Goal: Information Seeking & Learning: Learn about a topic

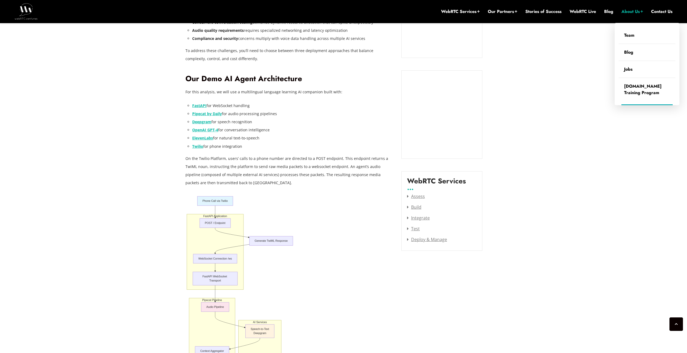
scroll to position [3464, 0]
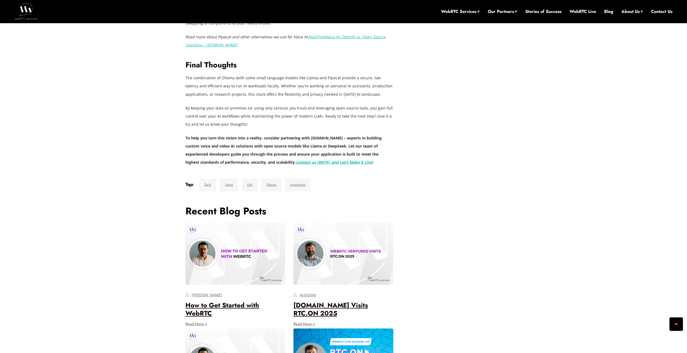
scroll to position [1369, 0]
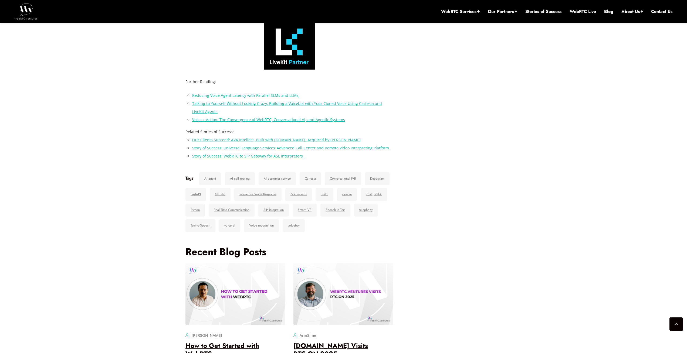
scroll to position [1272, 0]
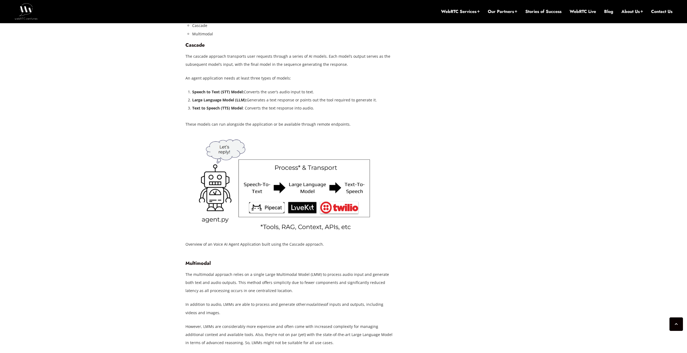
scroll to position [1087, 0]
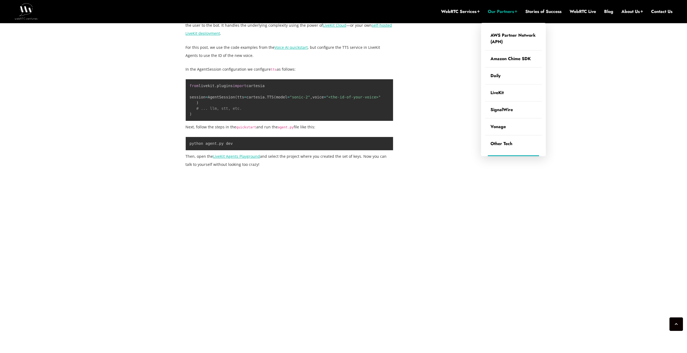
scroll to position [1012, 0]
